Goal: Information Seeking & Learning: Understand process/instructions

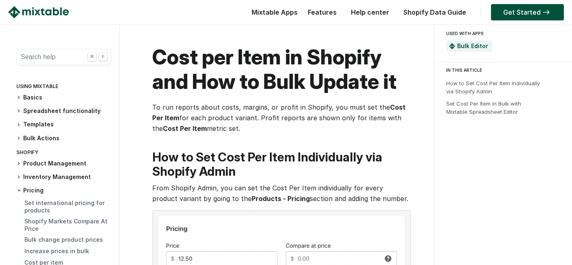
scroll to position [723, 0]
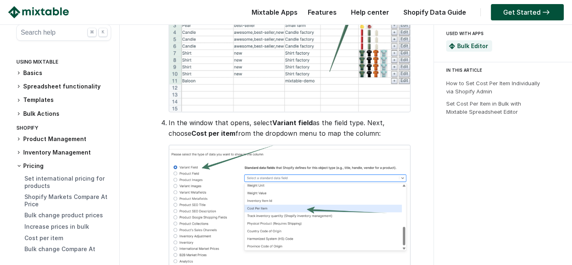
scroll to position [543, 0]
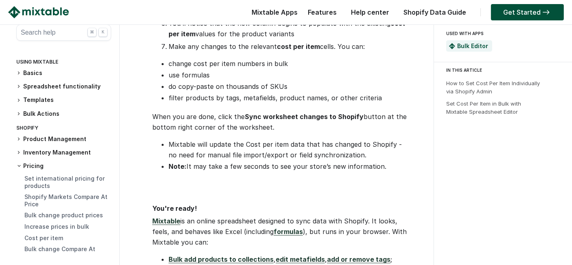
scroll to position [814, 0]
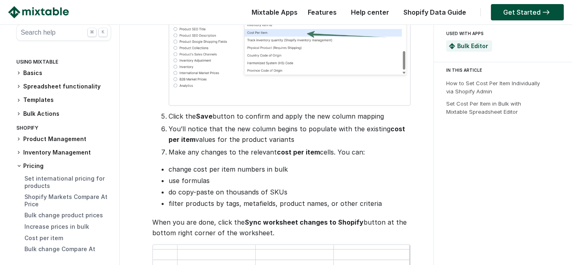
scroll to position [723, 0]
